Goal: Task Accomplishment & Management: Manage account settings

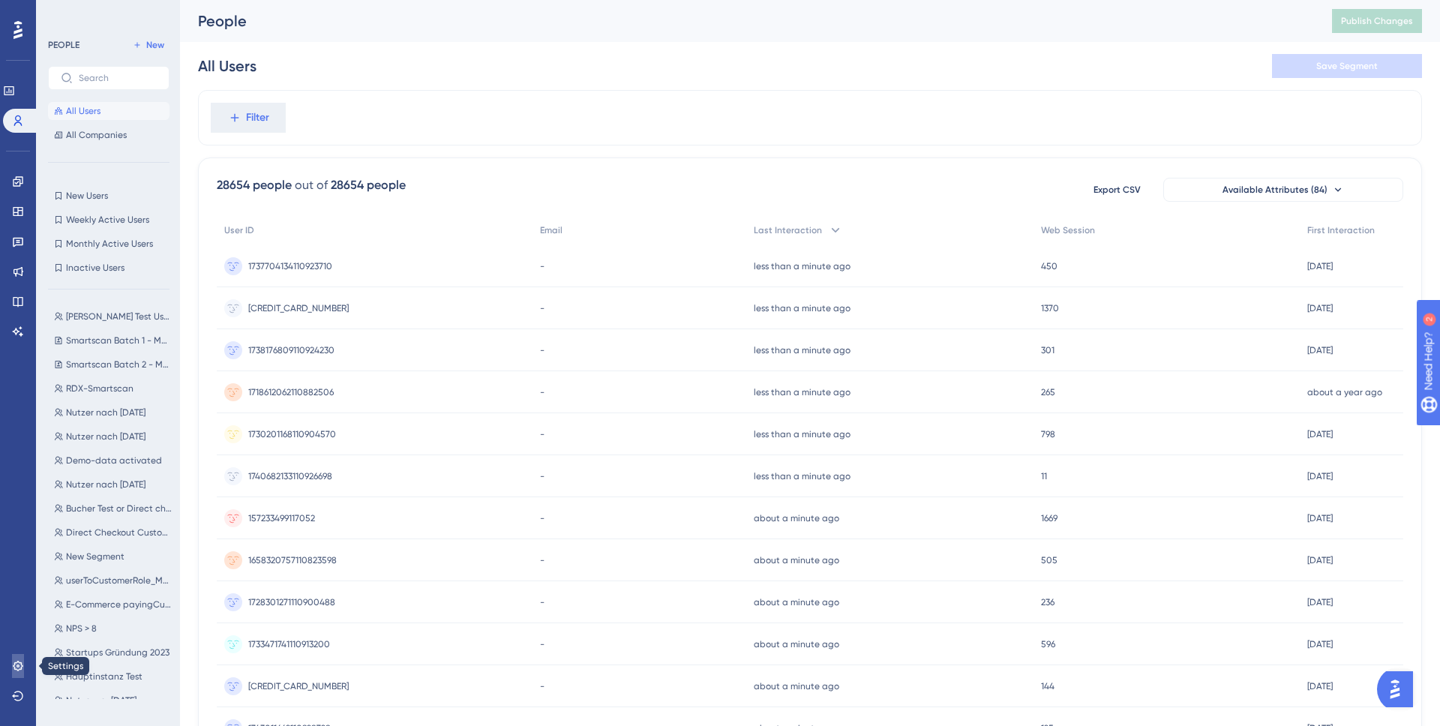
click at [12, 663] on link at bounding box center [18, 666] width 12 height 24
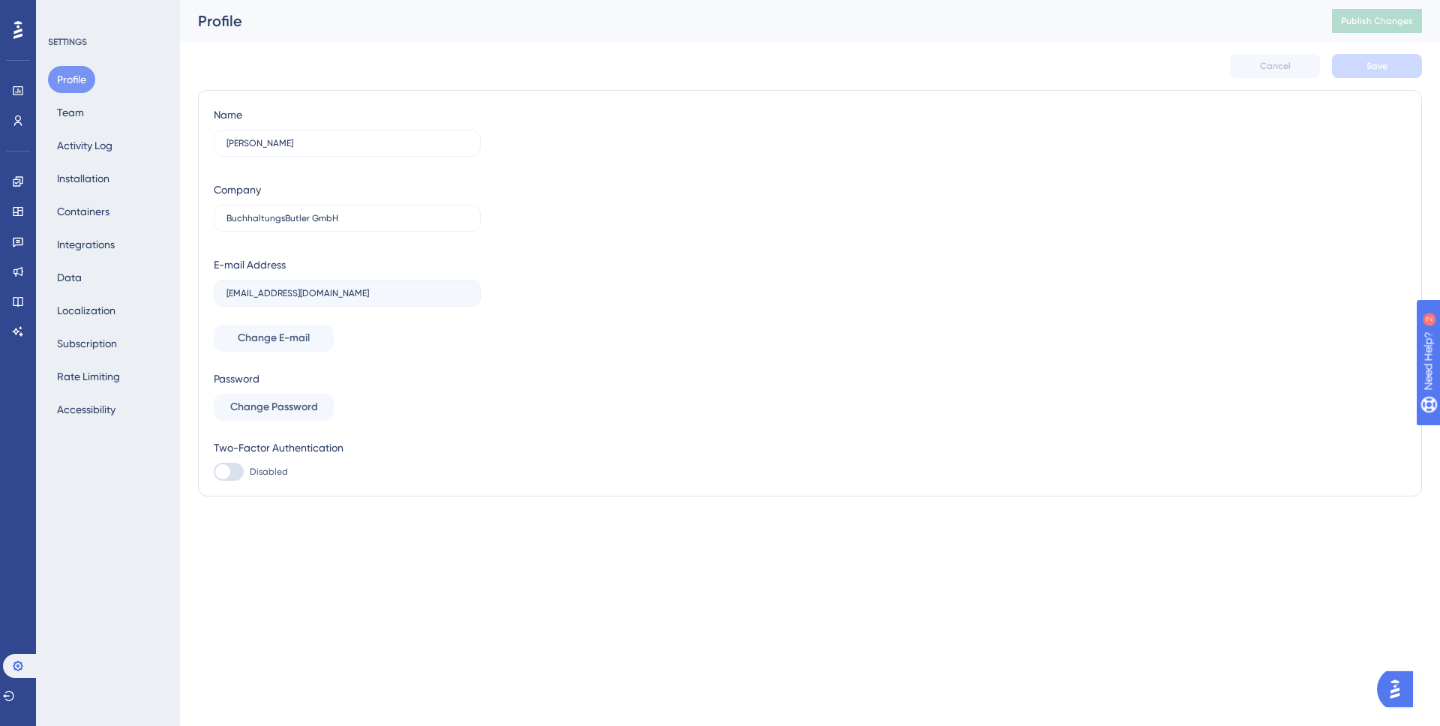
click at [95, 107] on div "Profile Team Activity Log Installation Containers Integrations Data Localizatio…" at bounding box center [109, 244] width 122 height 357
click at [72, 112] on button "Team" at bounding box center [70, 112] width 45 height 27
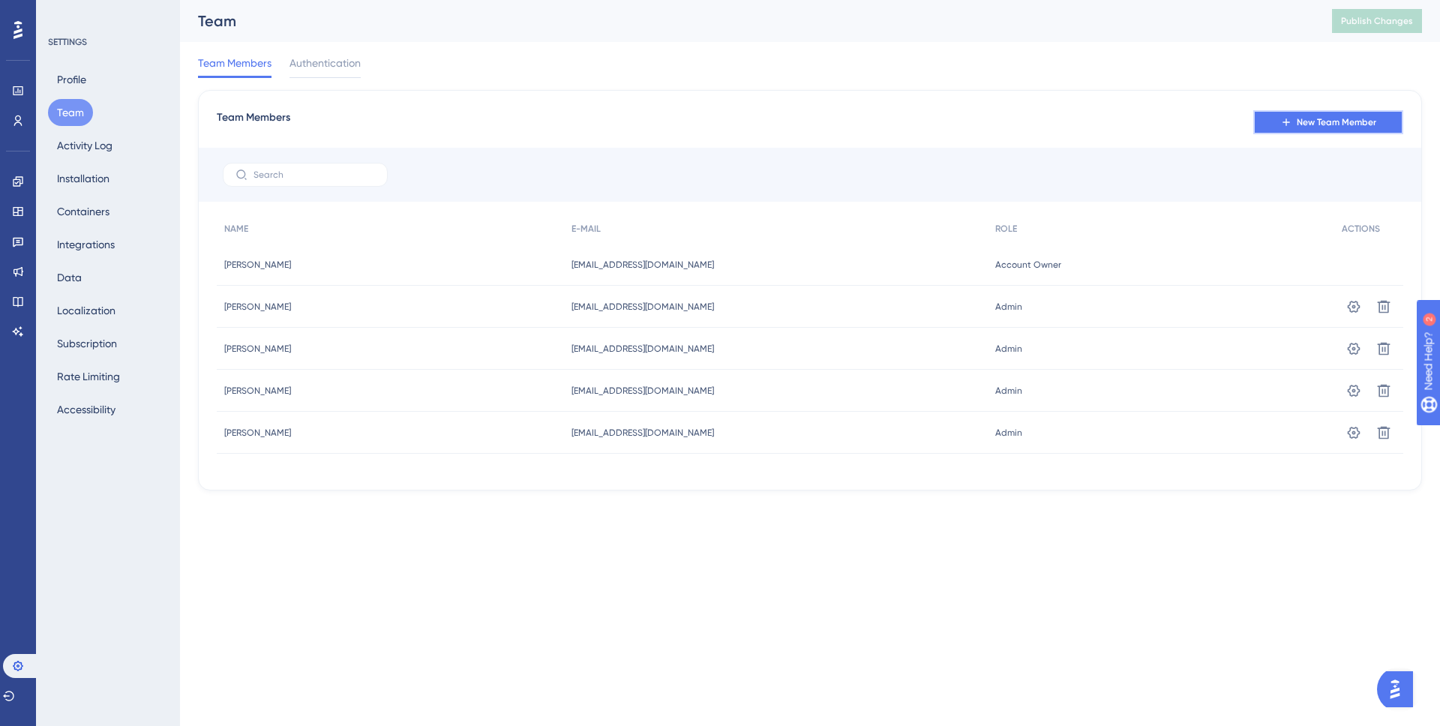
click at [1331, 123] on span "New Team Member" at bounding box center [1337, 122] width 80 height 12
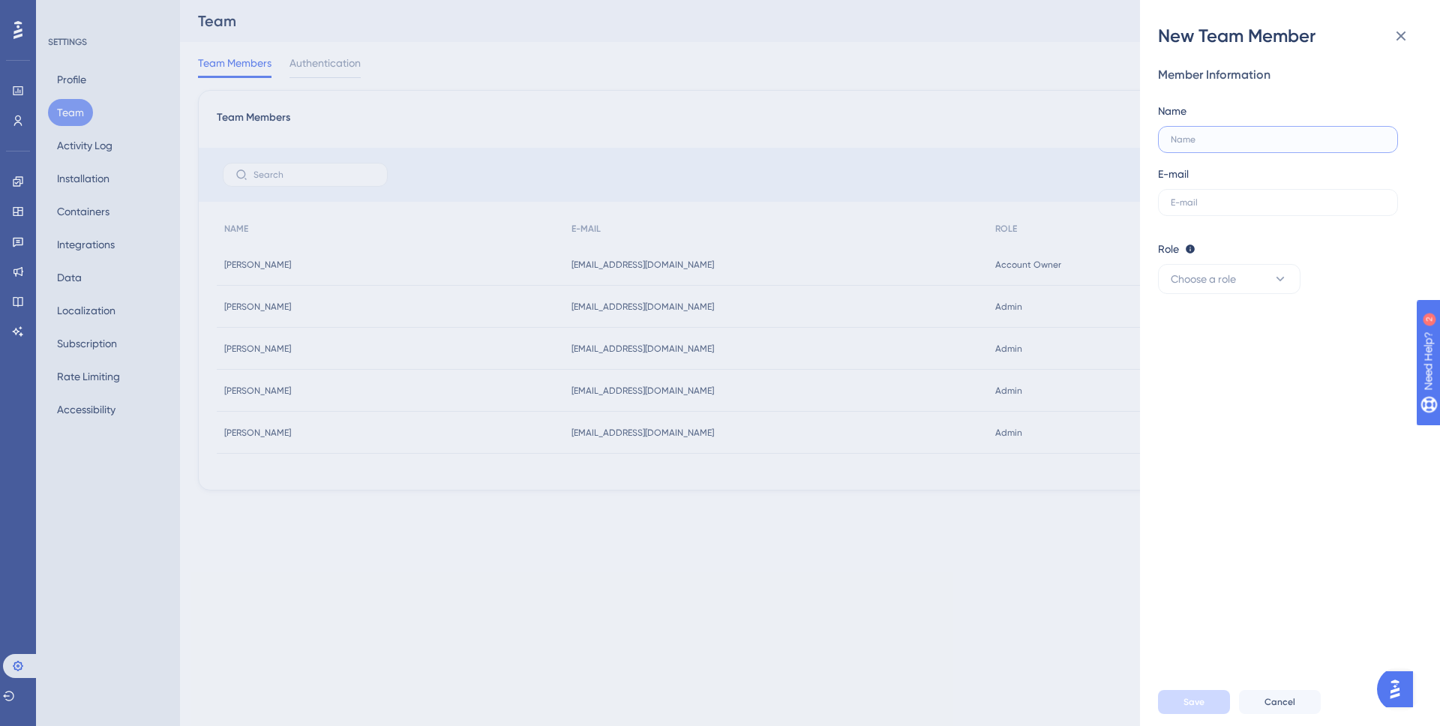
click at [1262, 140] on input "text" at bounding box center [1278, 139] width 215 height 11
click at [1273, 140] on input "text" at bounding box center [1278, 139] width 215 height 11
paste input "[PERSON_NAME] :tischkalender:"
type input "[PERSON_NAME]"
click at [1190, 202] on input "text" at bounding box center [1278, 202] width 215 height 11
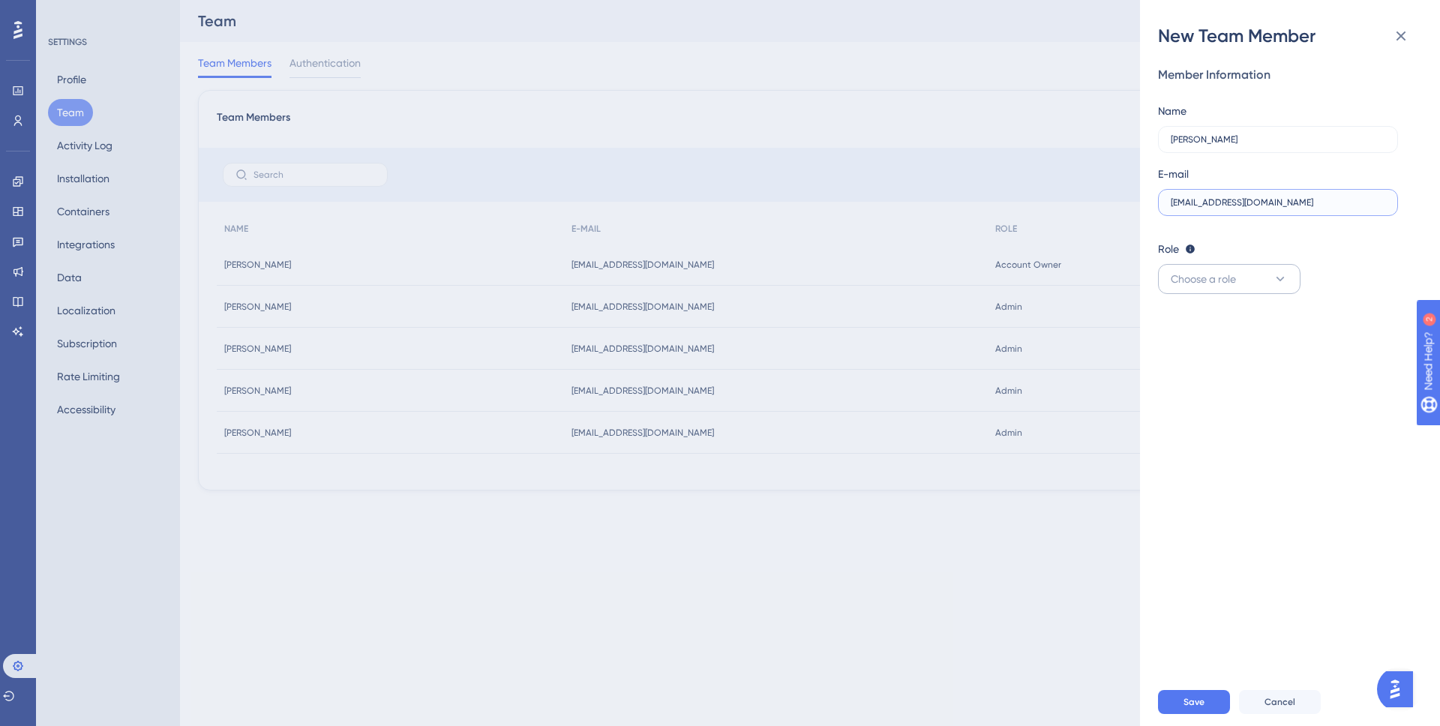
type input "[EMAIL_ADDRESS][DOMAIN_NAME]"
click at [1262, 280] on button "Choose a role" at bounding box center [1229, 279] width 143 height 30
click at [1235, 319] on div "Admin Admin" at bounding box center [1229, 325] width 99 height 30
click at [1202, 711] on button "Save" at bounding box center [1194, 702] width 72 height 24
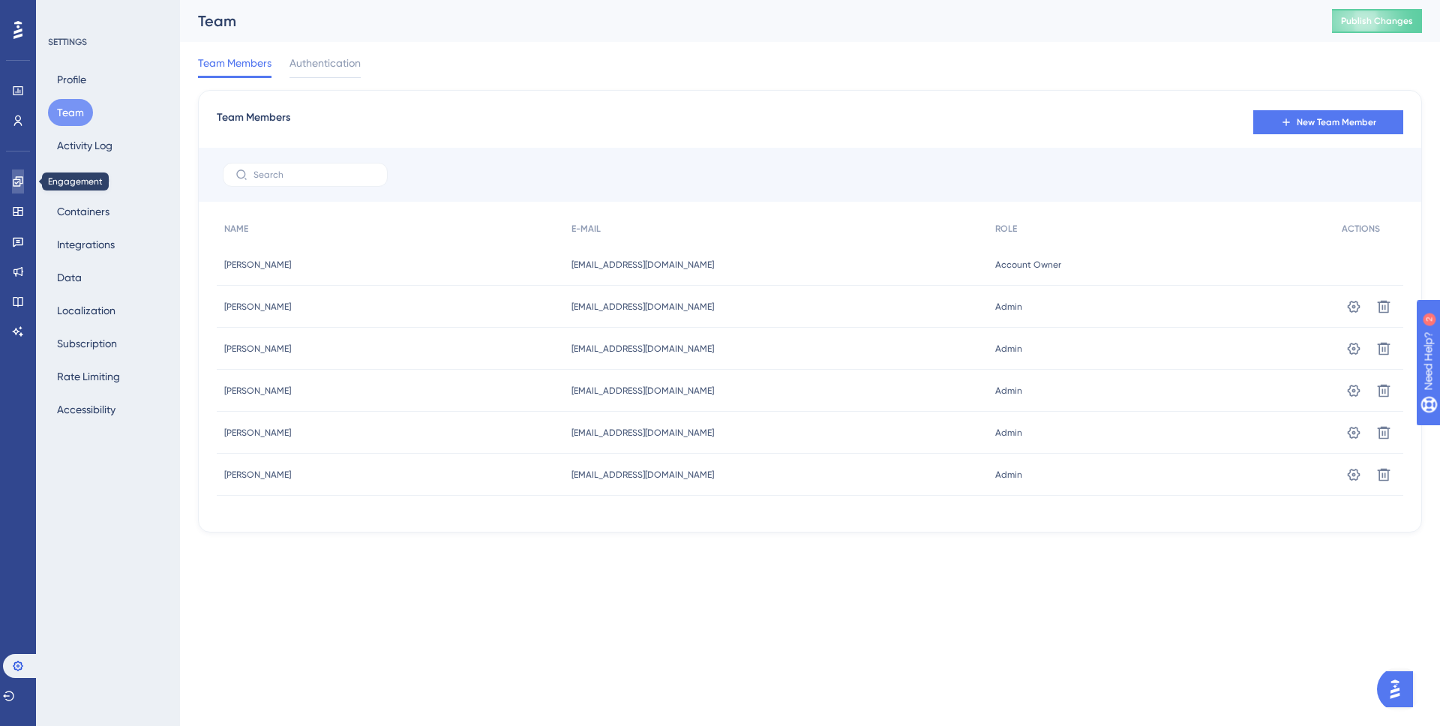
click at [12, 187] on link at bounding box center [18, 182] width 12 height 24
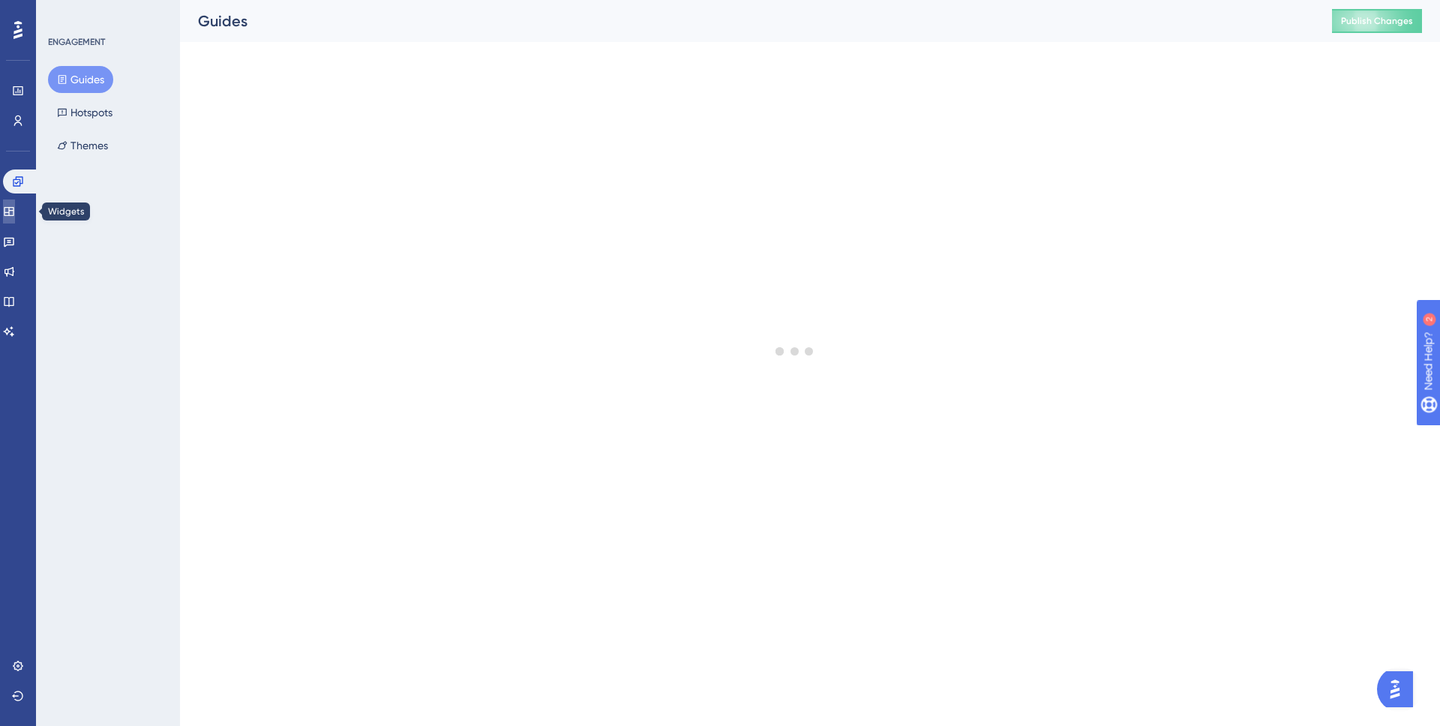
click at [15, 217] on link at bounding box center [9, 212] width 12 height 24
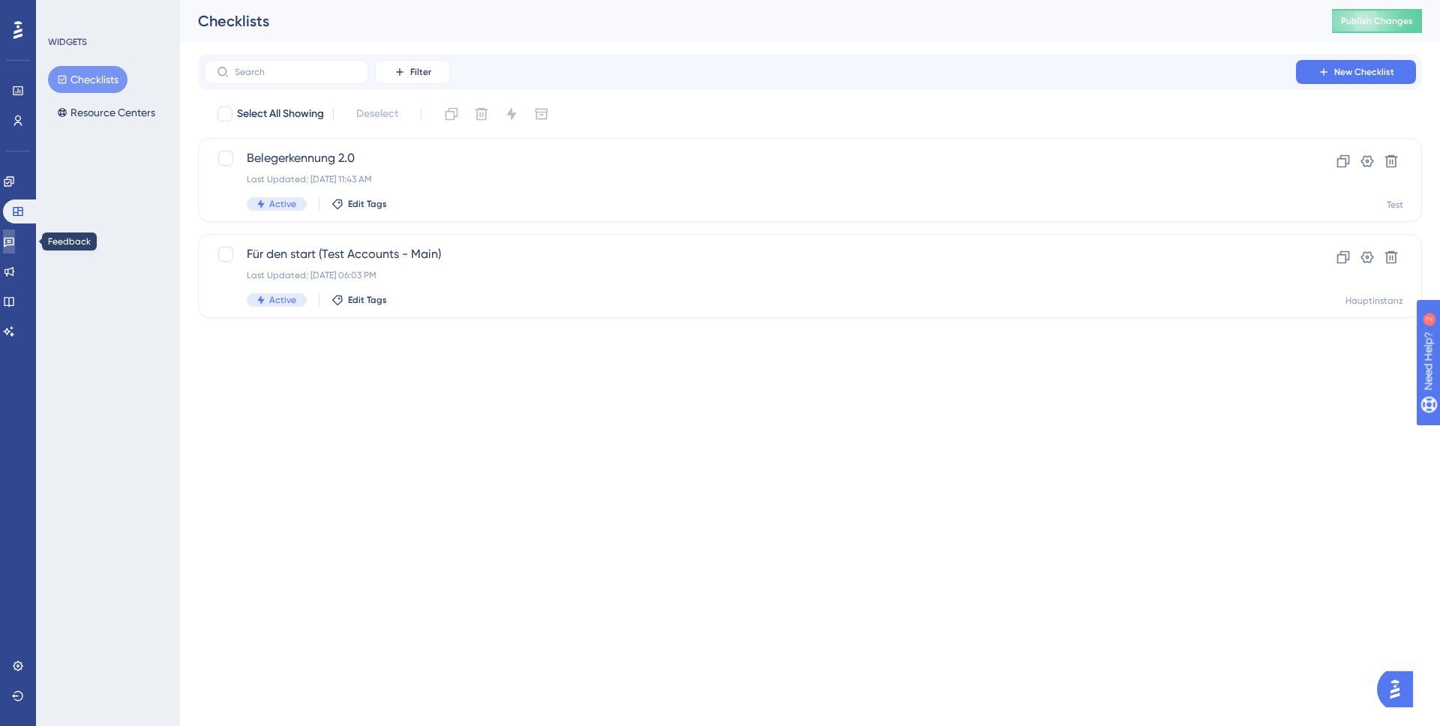
click at [15, 241] on link at bounding box center [9, 242] width 12 height 24
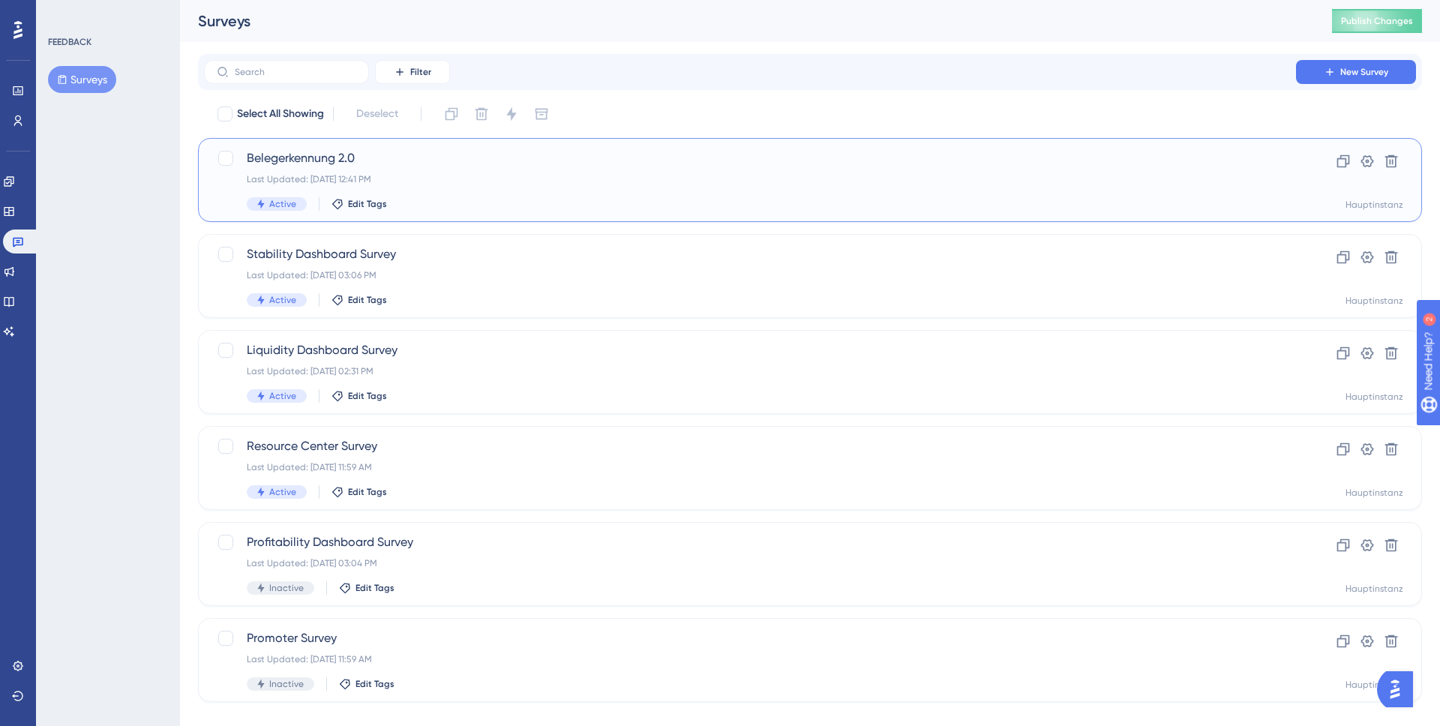
click at [453, 189] on div "Belegerkennung 2.0 Last Updated: [DATE] 12:41 PM Active Edit Tags" at bounding box center [750, 180] width 1007 height 62
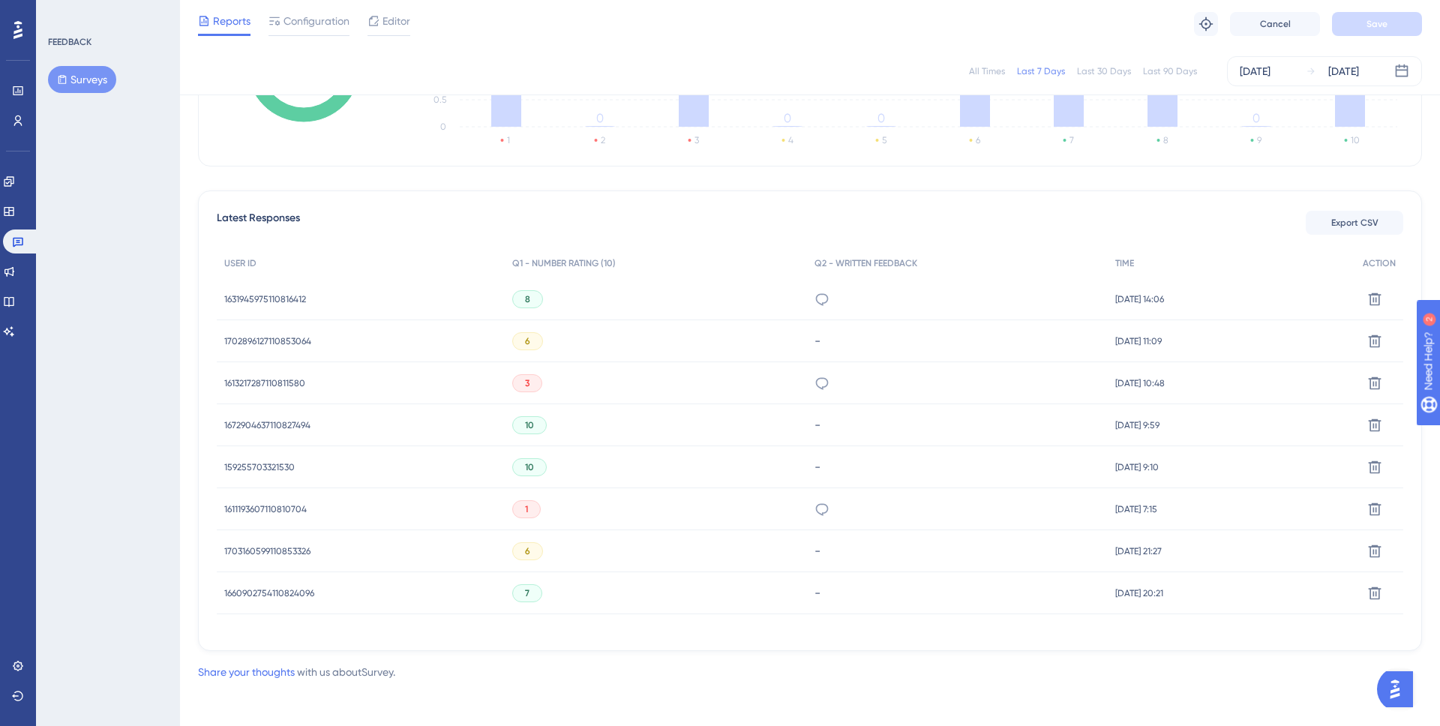
scroll to position [332, 0]
click at [815, 293] on icon at bounding box center [822, 296] width 15 height 15
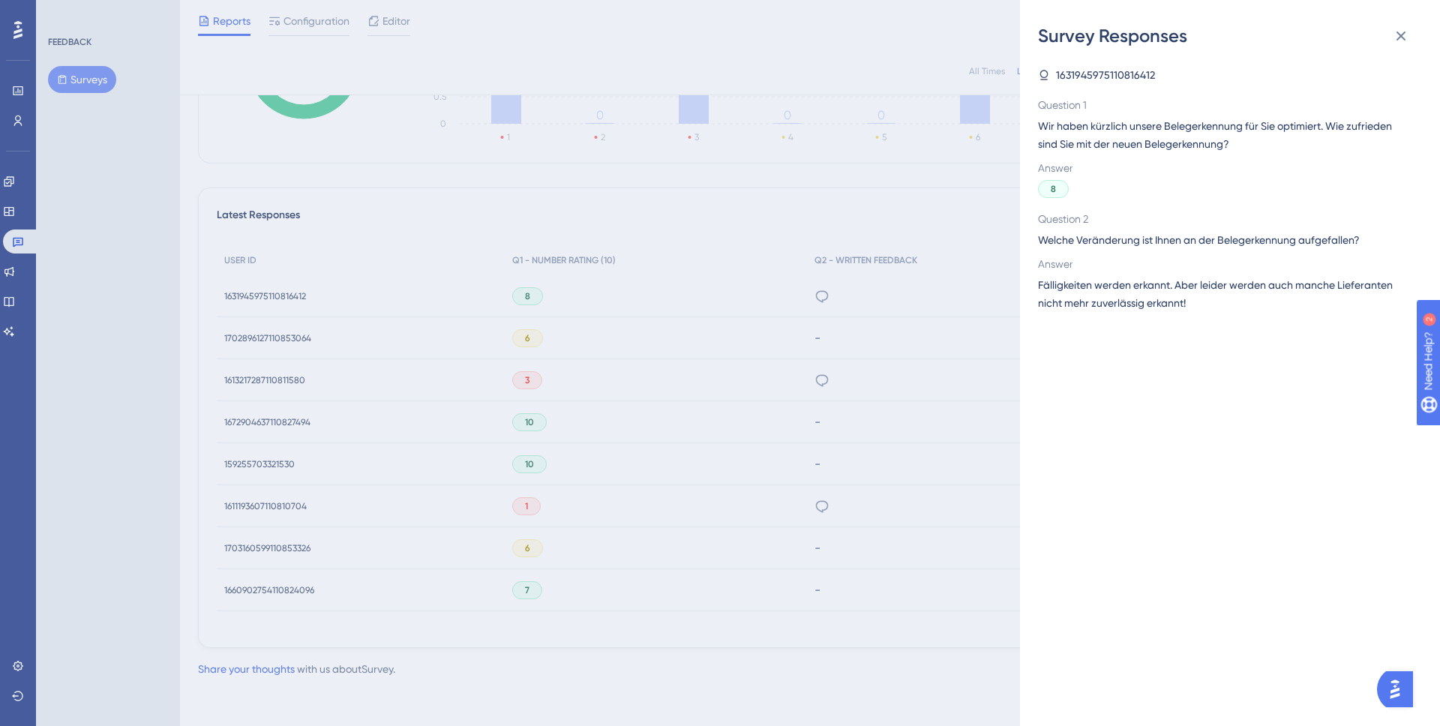
click at [923, 314] on div "Survey Responses 1631945975110816412 Question 1 Wir haben kürzlich unsere Beleg…" at bounding box center [720, 363] width 1440 height 726
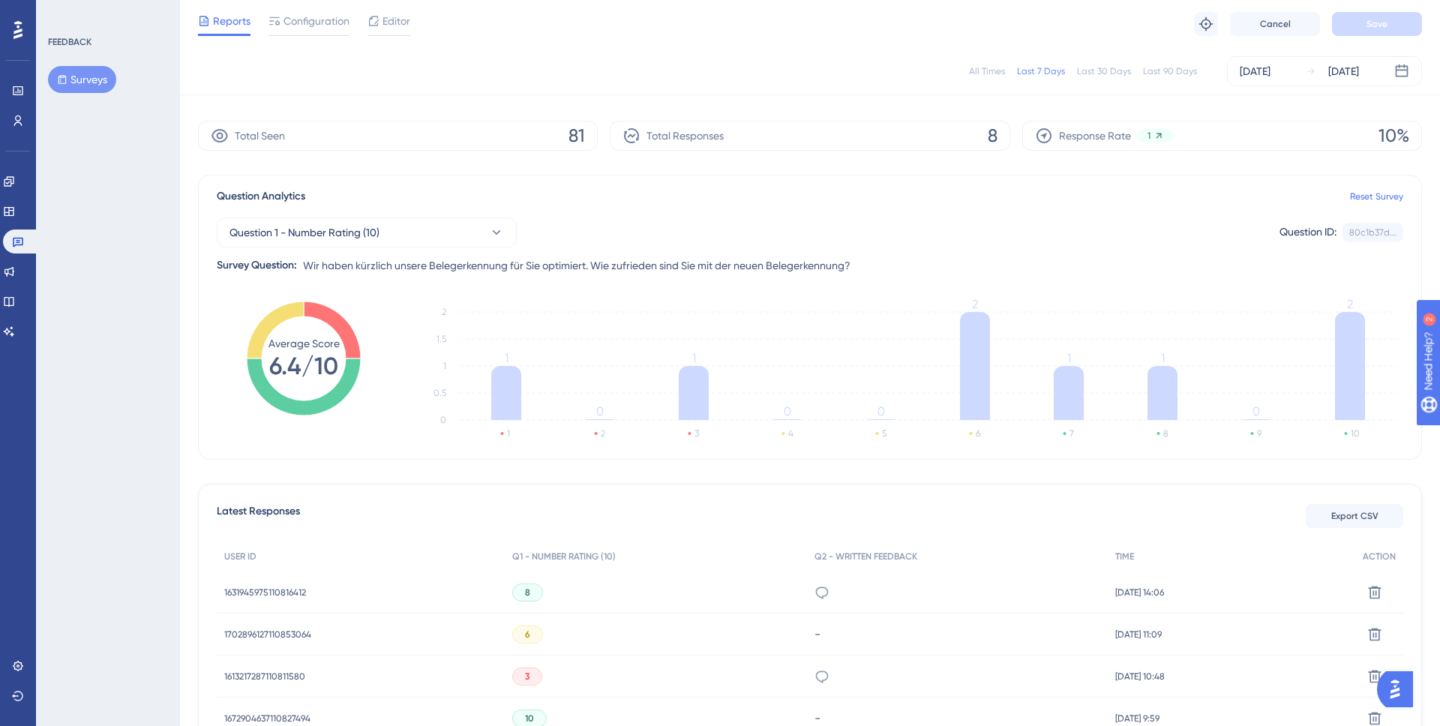
scroll to position [8, 0]
